Goal: Task Accomplishment & Management: Complete application form

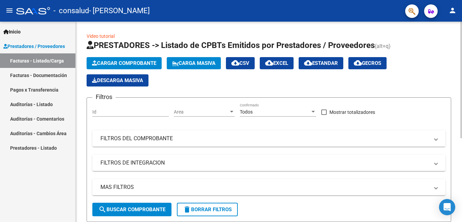
click at [461, 28] on div at bounding box center [461, 80] width 2 height 117
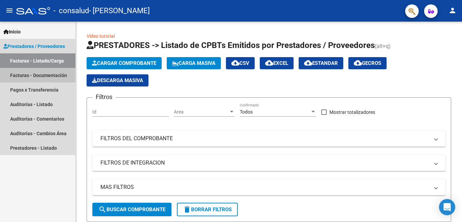
click at [28, 78] on link "Facturas - Documentación" at bounding box center [37, 75] width 75 height 15
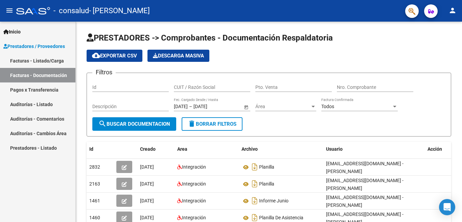
click at [42, 58] on link "Facturas - Listado/Carga" at bounding box center [37, 60] width 75 height 15
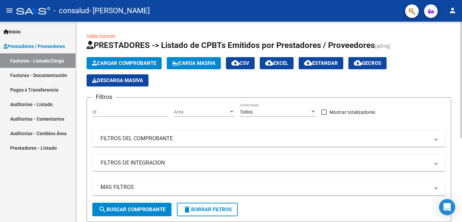
click at [99, 63] on span "Cargar Comprobante" at bounding box center [124, 63] width 64 height 6
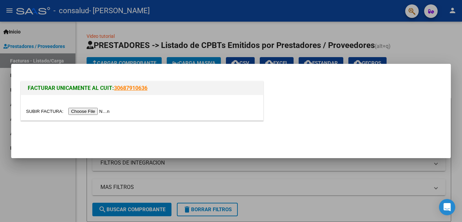
click at [97, 111] on input "file" at bounding box center [69, 111] width 86 height 7
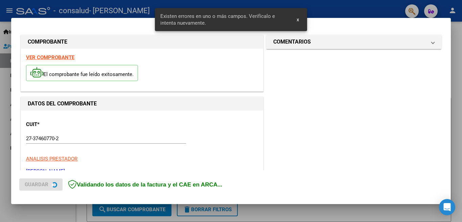
scroll to position [150, 0]
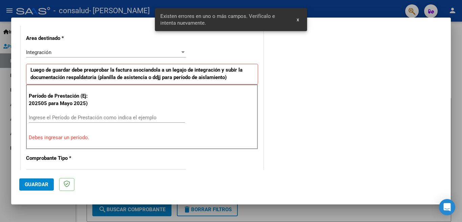
click at [95, 116] on input "Ingrese el Período de Prestación como indica el ejemplo" at bounding box center [107, 118] width 156 height 6
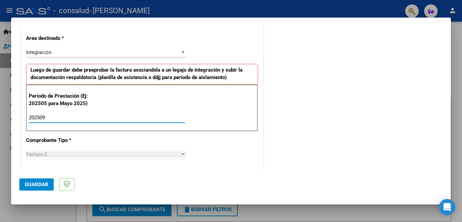
type input "202509"
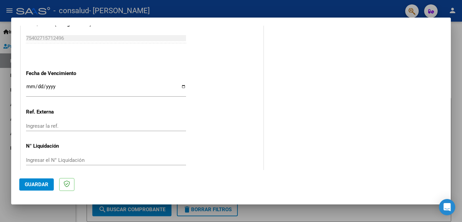
scroll to position [427, 0]
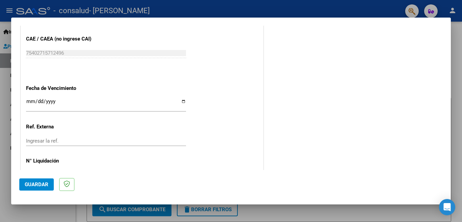
click at [182, 100] on input "Ingresar la fecha" at bounding box center [106, 104] width 160 height 11
type input "[DATE]"
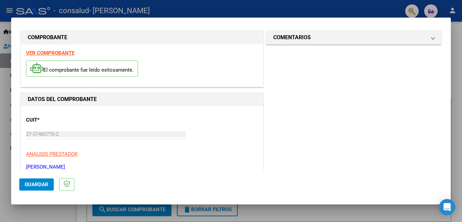
scroll to position [0, 0]
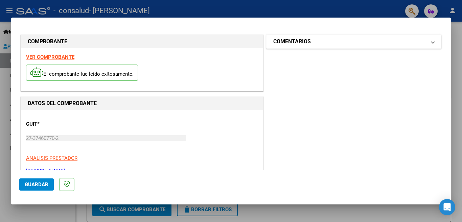
click at [377, 42] on mat-panel-title "COMENTARIOS" at bounding box center [349, 42] width 153 height 8
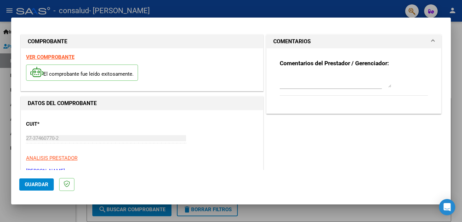
click at [431, 41] on span at bounding box center [432, 42] width 3 height 8
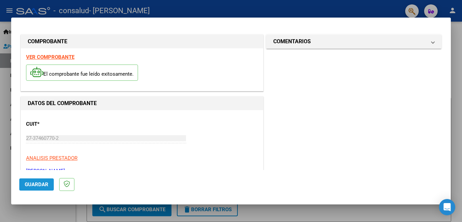
click at [37, 183] on span "Guardar" at bounding box center [37, 185] width 24 height 6
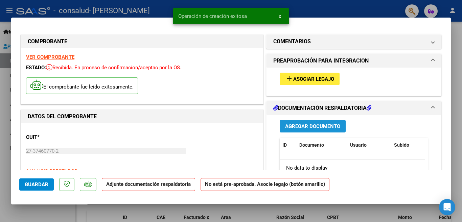
click at [310, 127] on span "Agregar Documento" at bounding box center [312, 126] width 55 height 6
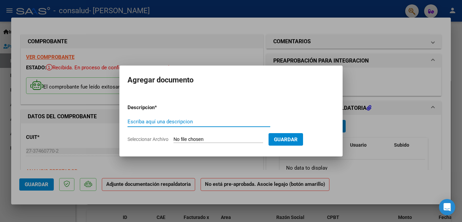
click at [204, 137] on input "Seleccionar Archivo" at bounding box center [218, 140] width 90 height 6
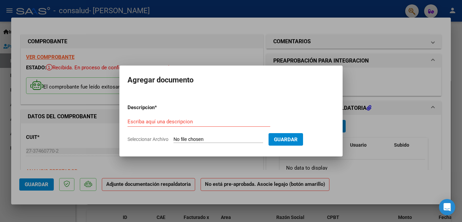
type input "C:\fakepath\septiembre [PERSON_NAME].pdf"
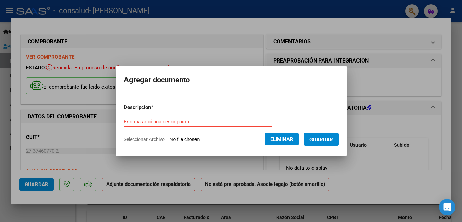
click at [170, 121] on input "Escriba aquí una descripcion" at bounding box center [198, 122] width 148 height 6
type input "o"
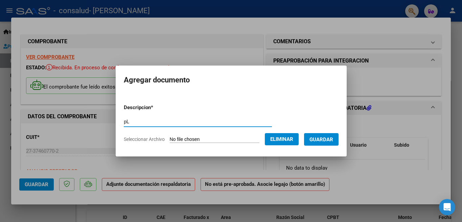
type input "p"
type input "Planilla septiembre"
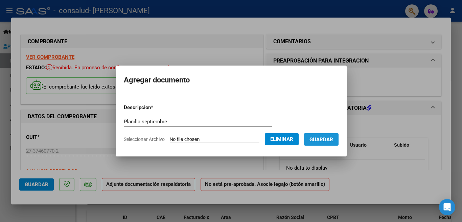
click at [322, 138] on span "Guardar" at bounding box center [321, 140] width 24 height 6
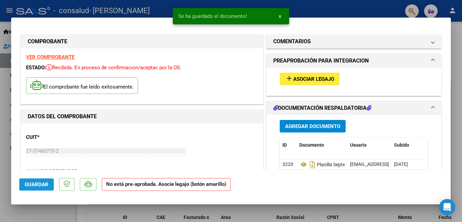
click at [42, 183] on span "Guardar" at bounding box center [37, 185] width 24 height 6
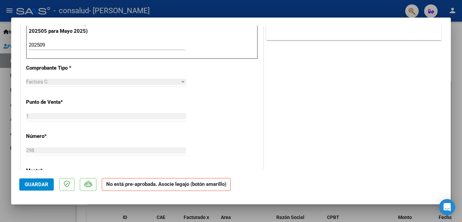
scroll to position [297, 0]
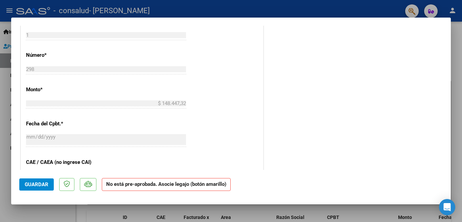
drag, startPoint x: 445, startPoint y: 125, endPoint x: 445, endPoint y: 110, distance: 14.9
click at [445, 110] on mat-dialog-content "COMPROBANTE VER COMPROBANTE ESTADO: Recibida. En proceso de confirmacion/acepta…" at bounding box center [231, 98] width 440 height 144
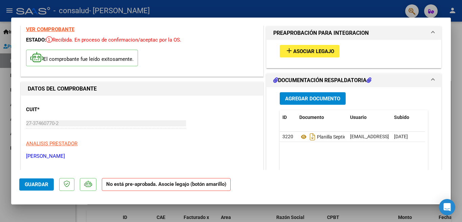
scroll to position [0, 0]
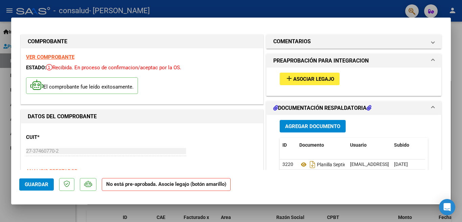
click at [0, 101] on div at bounding box center [231, 111] width 462 height 222
